Goal: Information Seeking & Learning: Learn about a topic

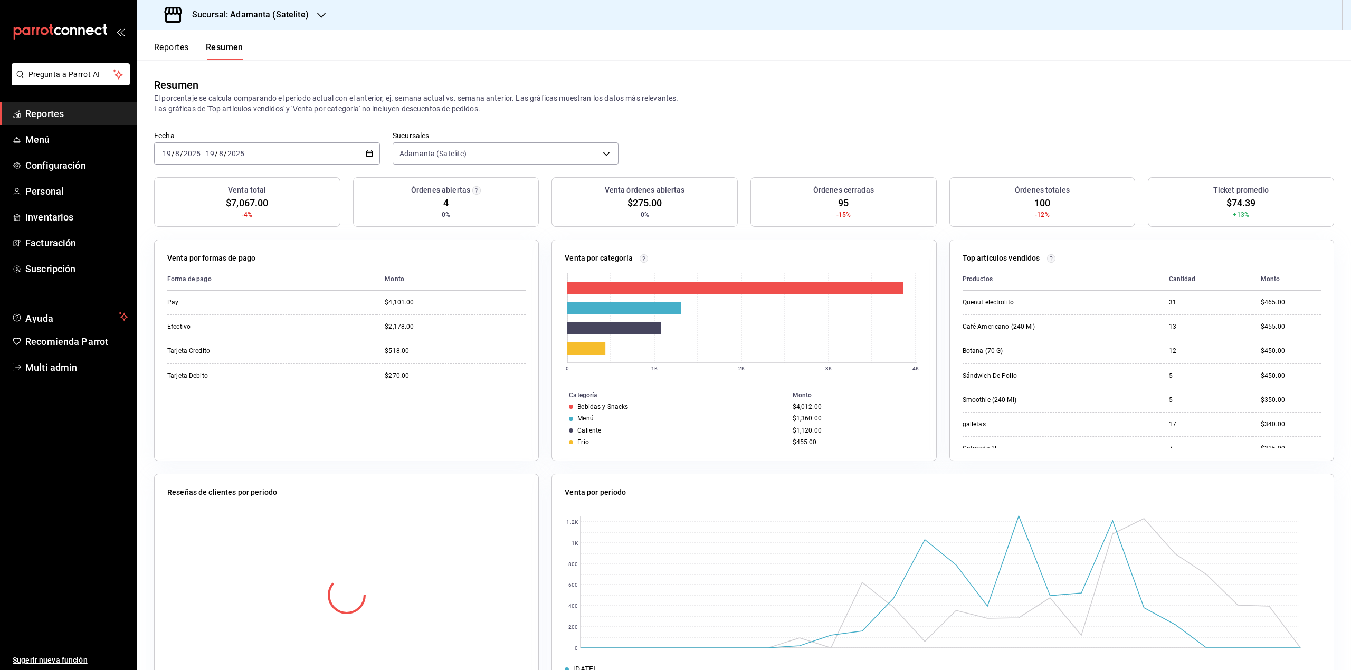
drag, startPoint x: 705, startPoint y: 106, endPoint x: 682, endPoint y: 123, distance: 28.6
click at [703, 112] on p "El porcentaje se calcula comparando el período actual con el anterior, ej. sema…" at bounding box center [744, 103] width 1180 height 21
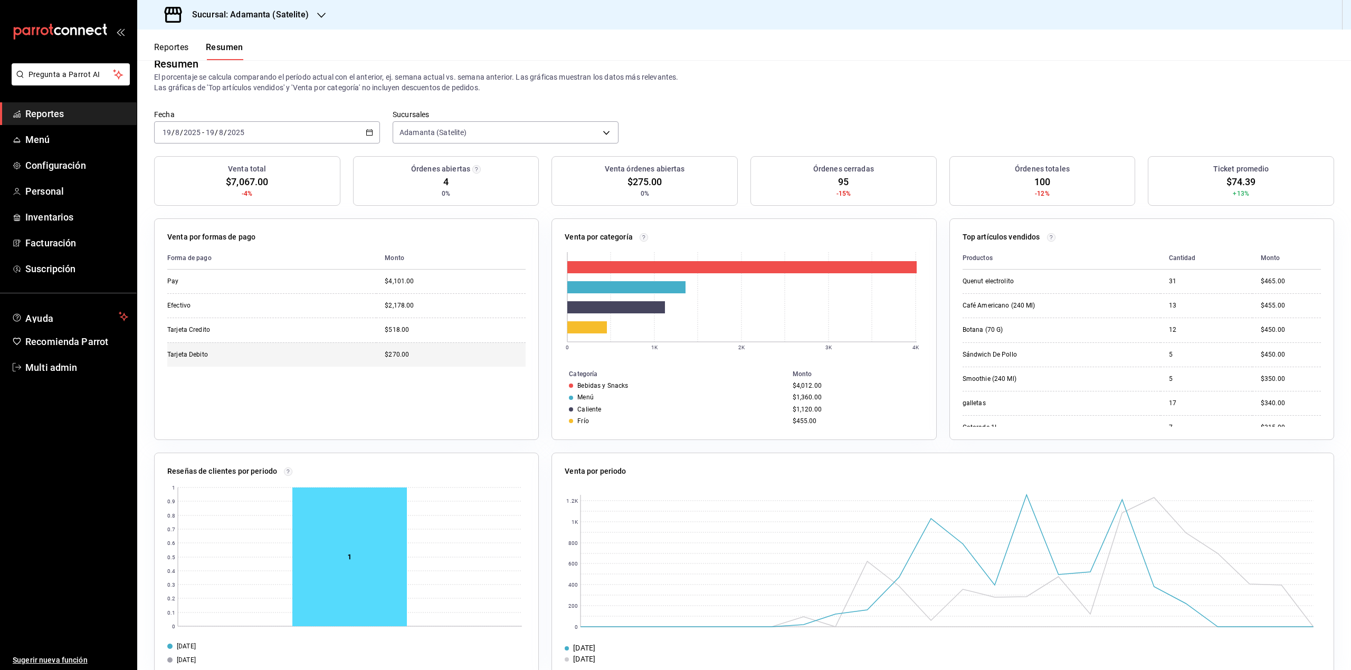
scroll to position [42, 0]
